Goal: Complete application form

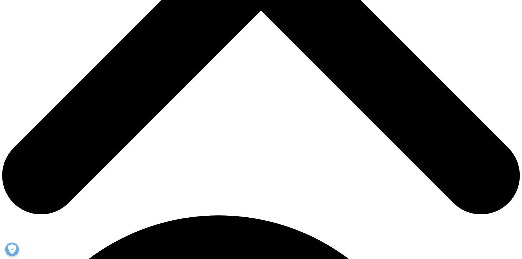
scroll to position [311, 0]
type input "Tara"
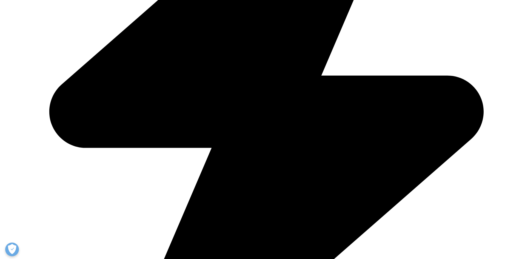
type input "Daly"
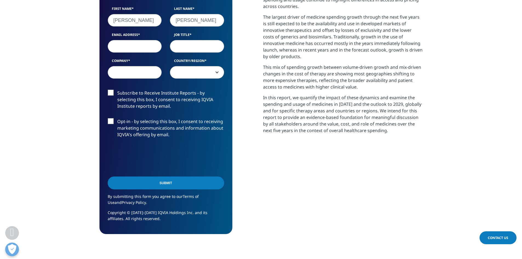
type input "tara.daly@averydennison.com"
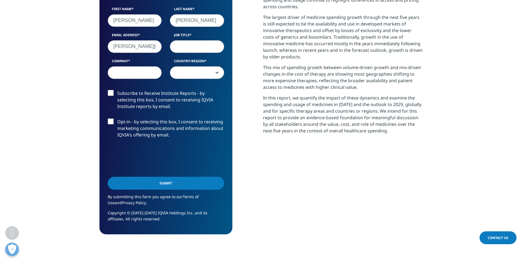
select select "[GEOGRAPHIC_DATA]"
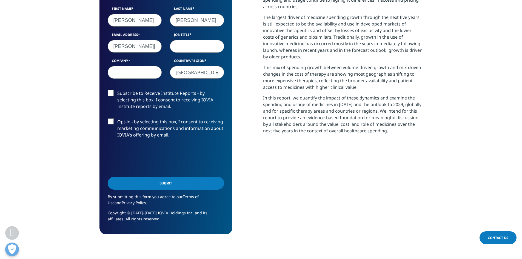
click at [185, 48] on input "Job Title" at bounding box center [197, 46] width 54 height 13
type input "Market Research Analyst"
click at [136, 71] on input "Company" at bounding box center [135, 72] width 54 height 13
type input "Avery Dennison"
click at [185, 73] on span "[GEOGRAPHIC_DATA]" at bounding box center [197, 72] width 54 height 13
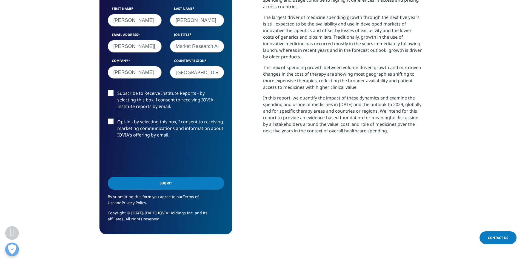
click at [112, 92] on label "Subscribe to Receive Institute Reports - by selecting this box, I consent to re…" at bounding box center [166, 101] width 117 height 23
click at [117, 90] on input "Subscribe to Receive Institute Reports - by selecting this box, I consent to re…" at bounding box center [117, 90] width 0 height 0
click at [111, 120] on label "Opt-in - by selecting this box, I consent to receiving marketing communications…" at bounding box center [166, 129] width 117 height 23
click at [117, 118] on input "Opt-in - by selecting this box, I consent to receiving marketing communications…" at bounding box center [117, 118] width 0 height 0
click at [154, 188] on input "Submit" at bounding box center [166, 183] width 117 height 13
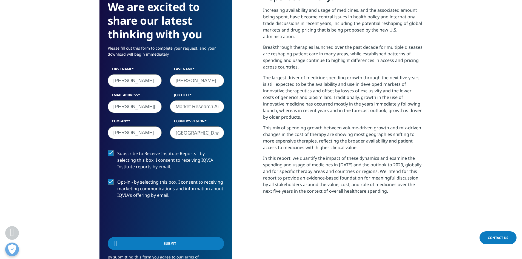
scroll to position [220, 323]
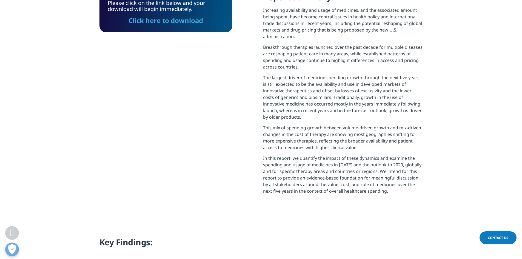
click at [161, 21] on link "Click here to download" at bounding box center [166, 20] width 75 height 9
